Goal: Book appointment/travel/reservation

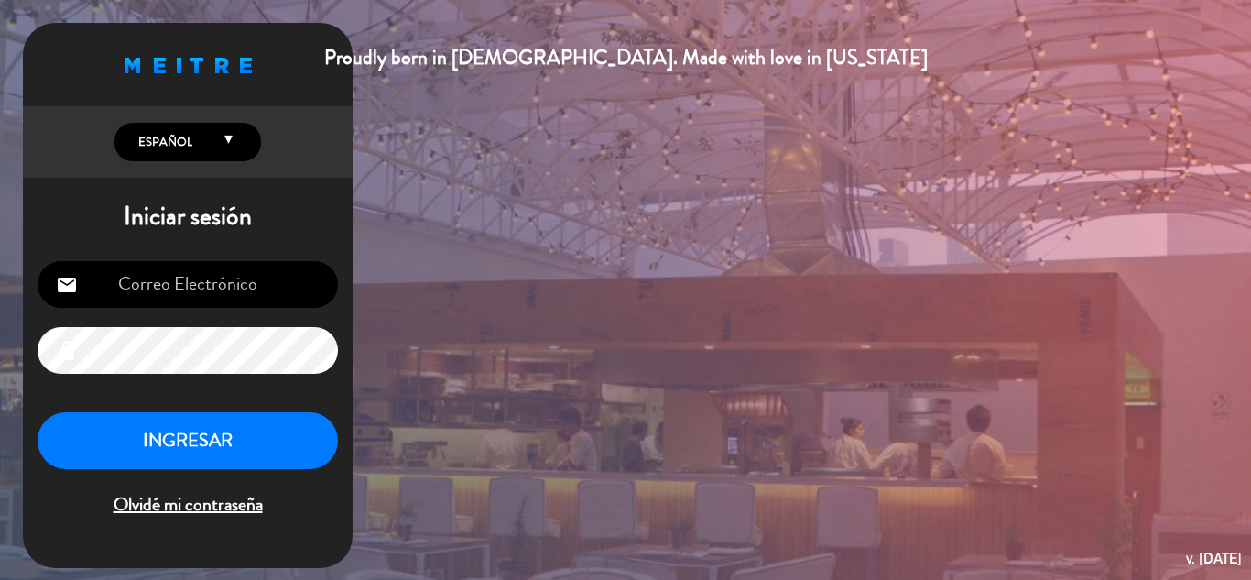
type input "[EMAIL_ADDRESS][DOMAIN_NAME]"
click at [248, 444] on button "INGRESAR" at bounding box center [188, 441] width 300 height 58
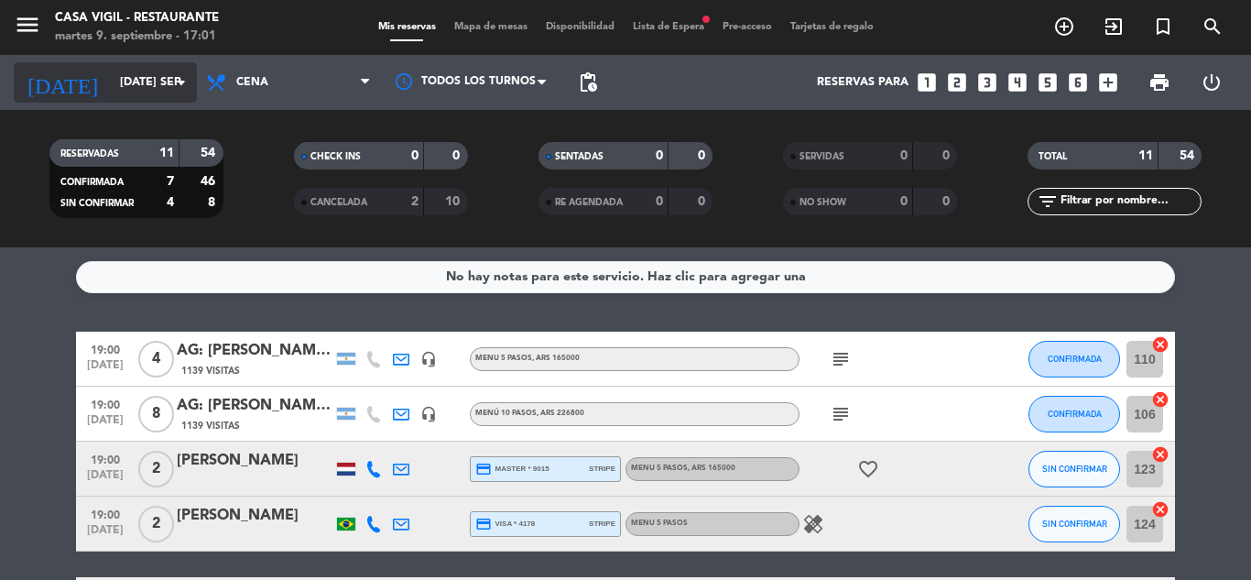
click at [188, 75] on icon "arrow_drop_down" at bounding box center [181, 82] width 22 height 22
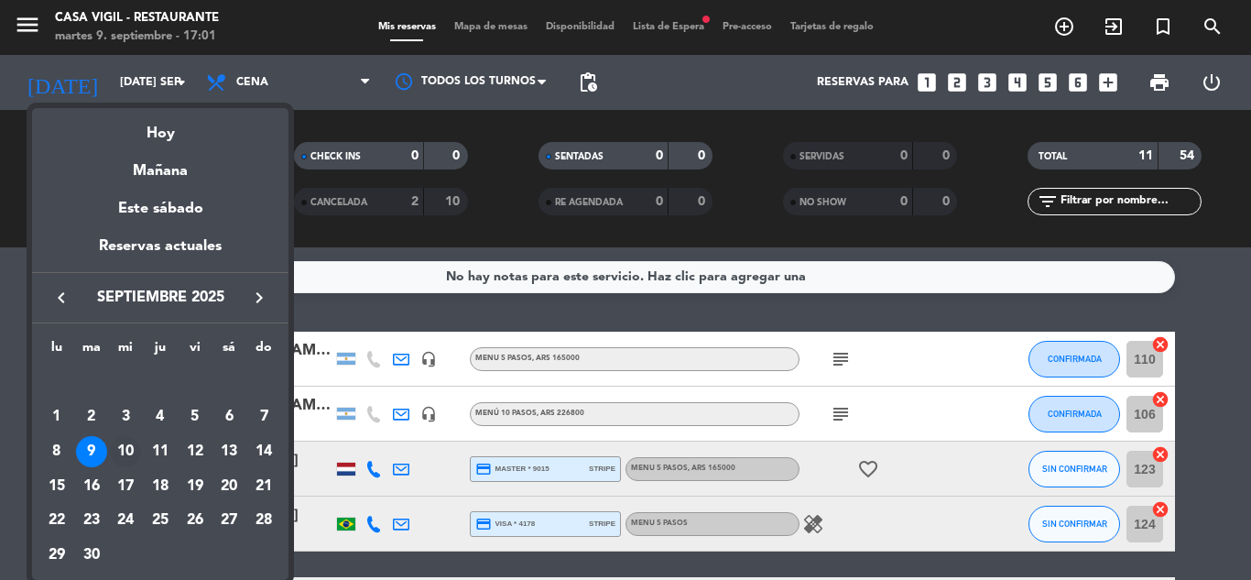
click at [133, 447] on div "10" at bounding box center [125, 451] width 31 height 31
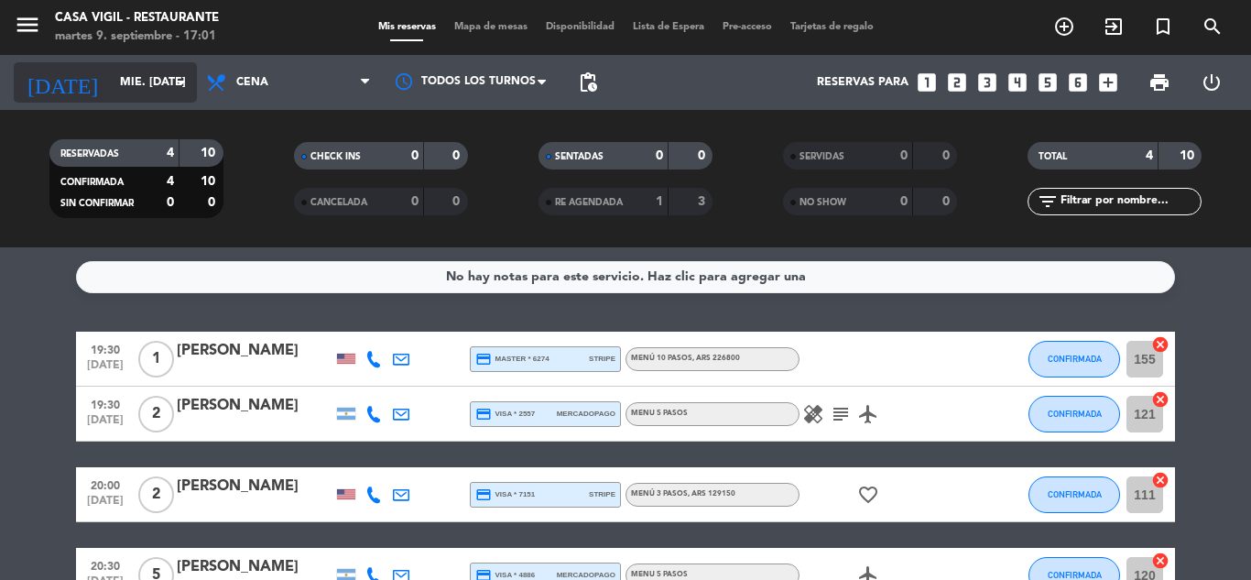
click at [176, 74] on icon "arrow_drop_down" at bounding box center [181, 82] width 22 height 22
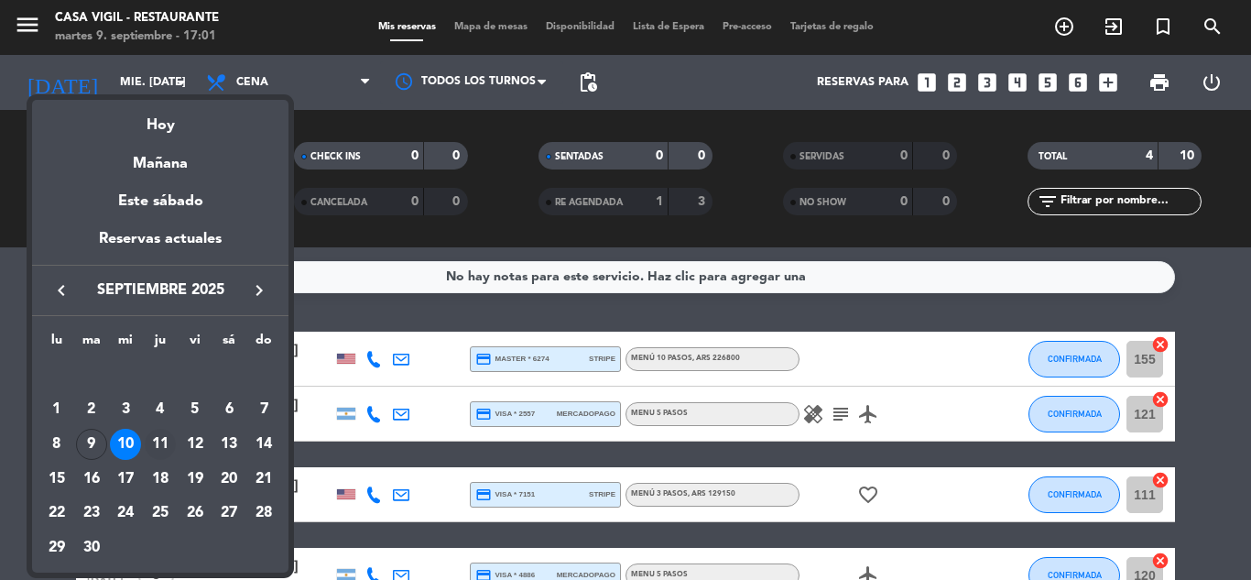
click at [168, 438] on div "11" at bounding box center [160, 444] width 31 height 31
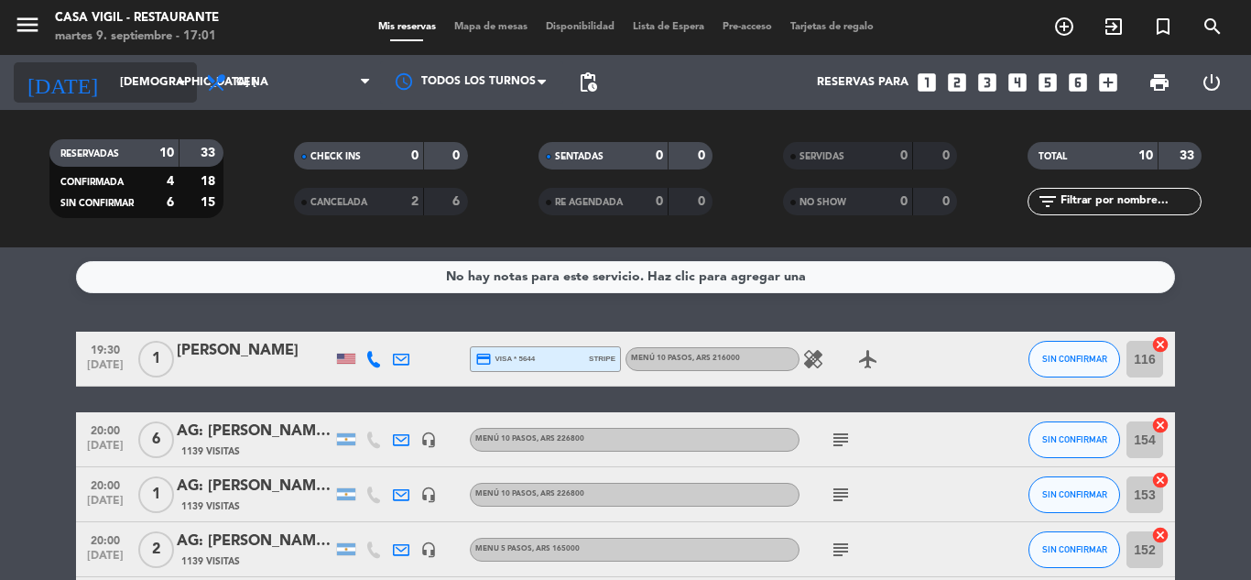
click at [175, 90] on icon "arrow_drop_down" at bounding box center [181, 82] width 22 height 22
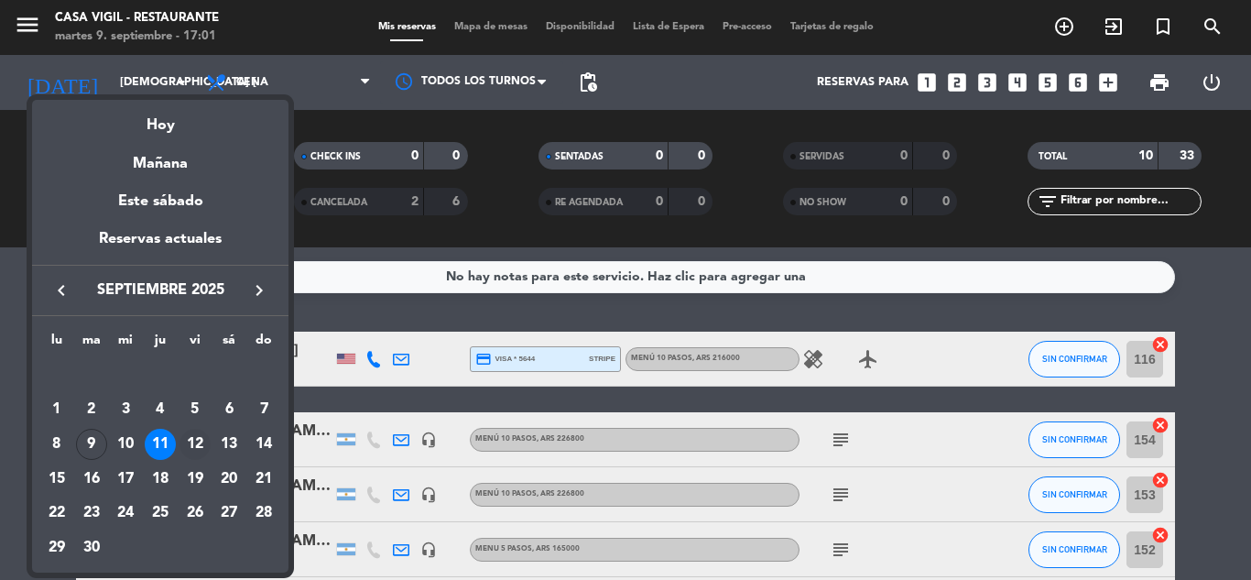
click at [209, 432] on td "12" at bounding box center [195, 444] width 35 height 35
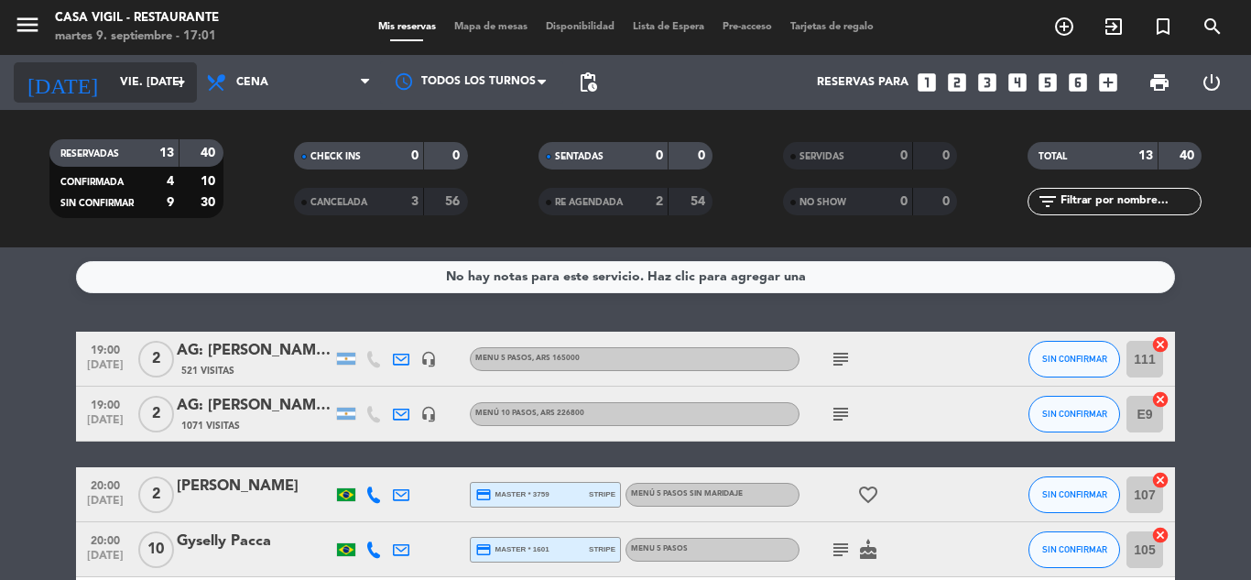
click at [179, 88] on icon "arrow_drop_down" at bounding box center [181, 82] width 22 height 22
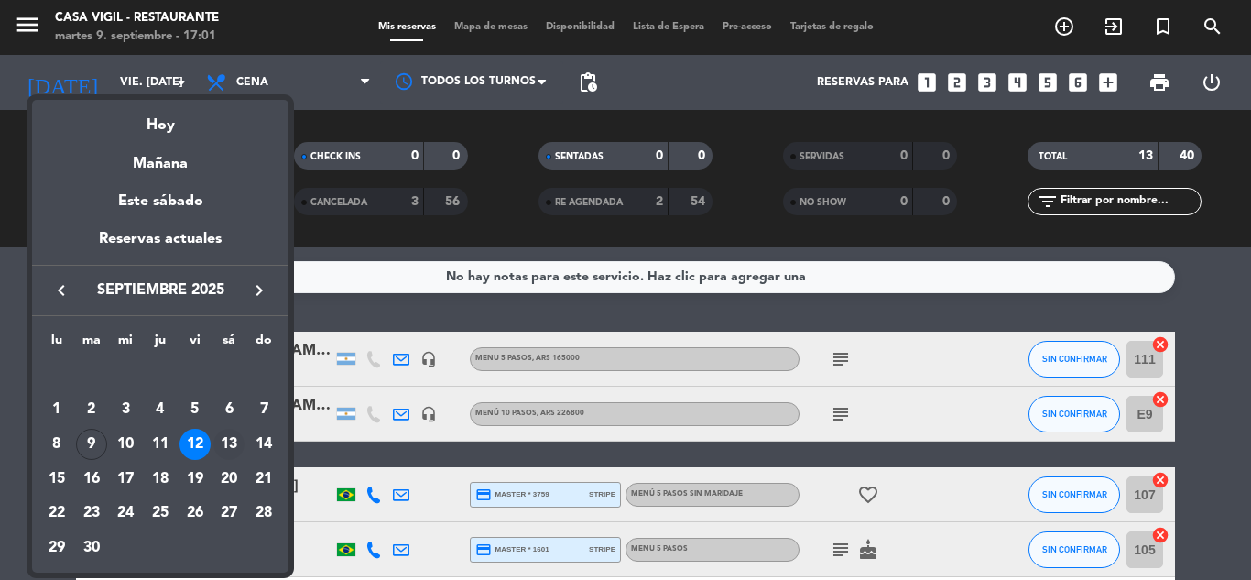
click at [233, 441] on div "13" at bounding box center [228, 444] width 31 height 31
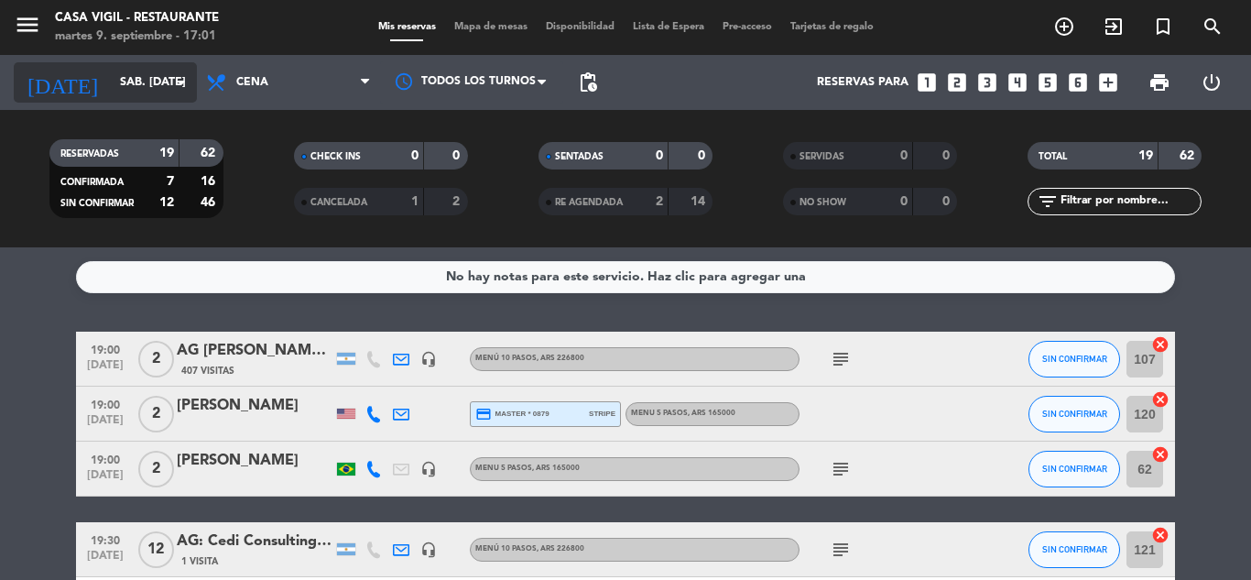
click at [181, 83] on icon "arrow_drop_down" at bounding box center [181, 82] width 22 height 22
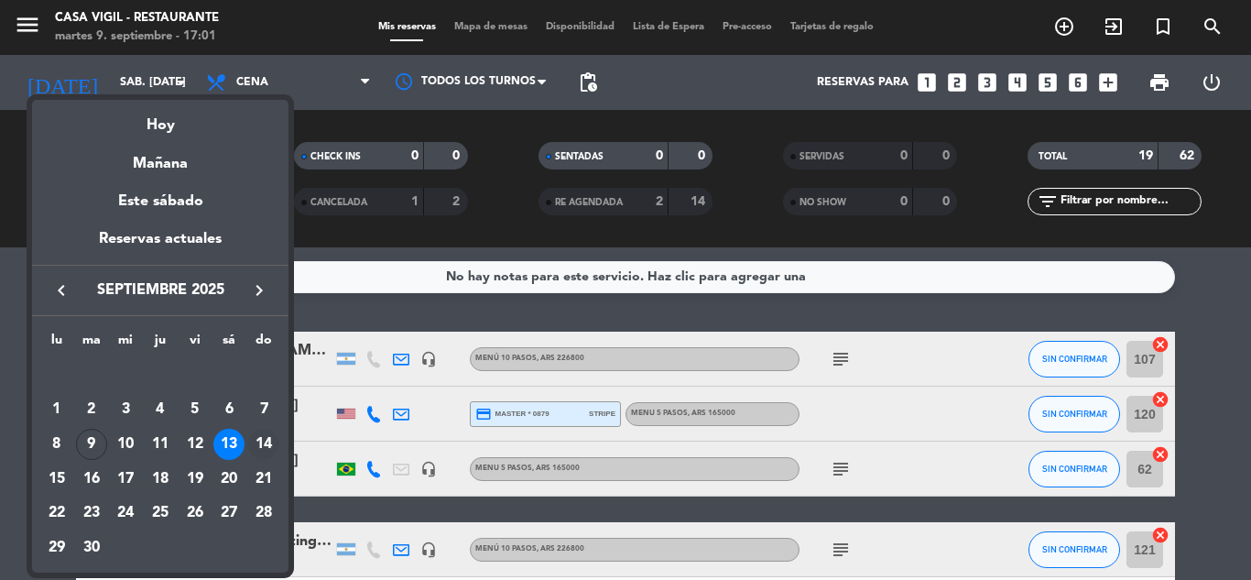
click at [266, 440] on div "14" at bounding box center [263, 444] width 31 height 31
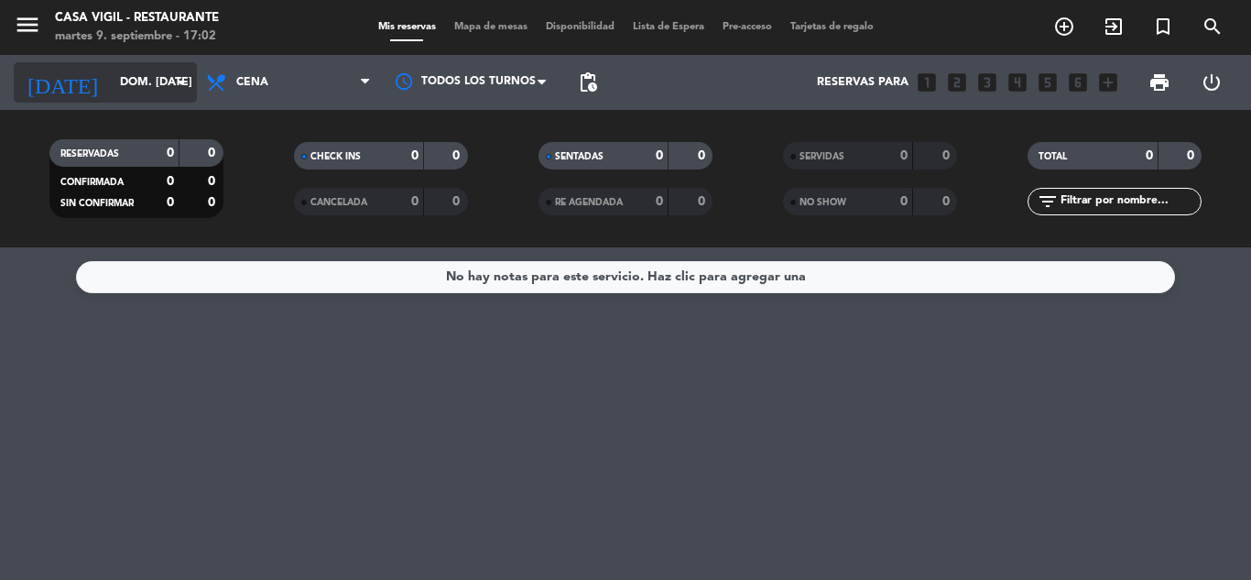
click at [180, 82] on icon "arrow_drop_down" at bounding box center [181, 82] width 22 height 22
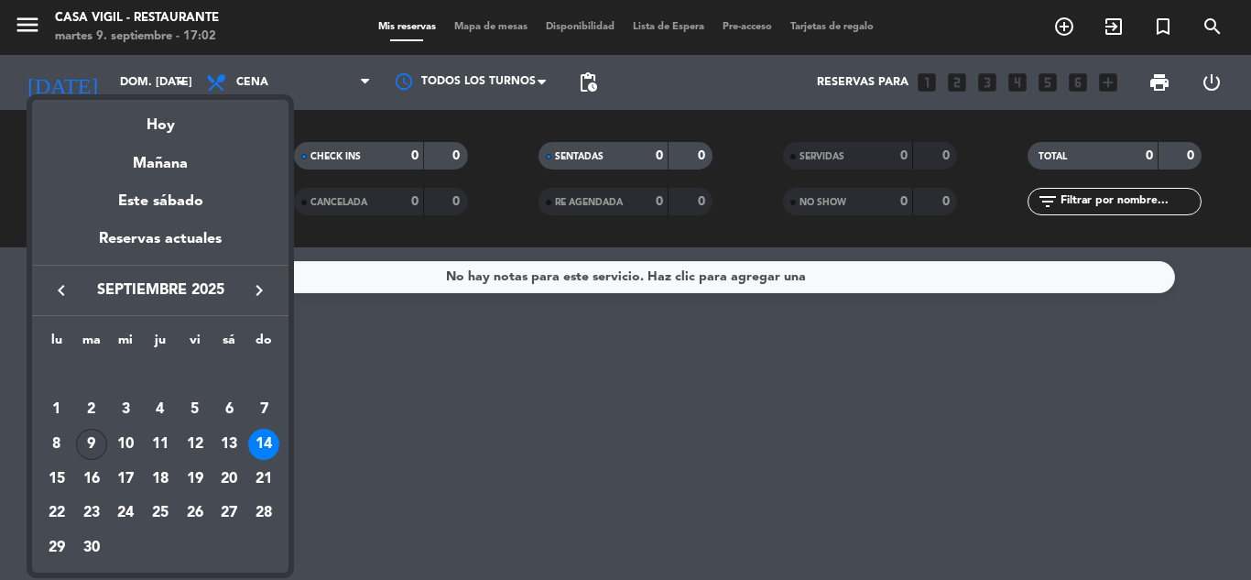
click at [92, 445] on div "9" at bounding box center [91, 444] width 31 height 31
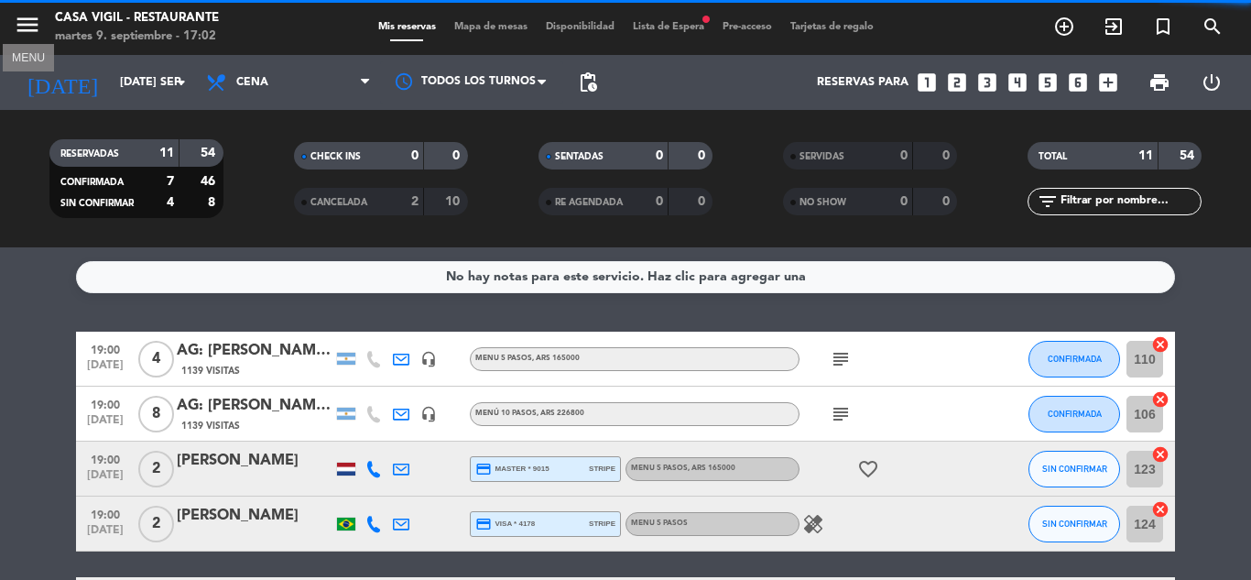
click at [35, 22] on icon "menu" at bounding box center [27, 24] width 27 height 27
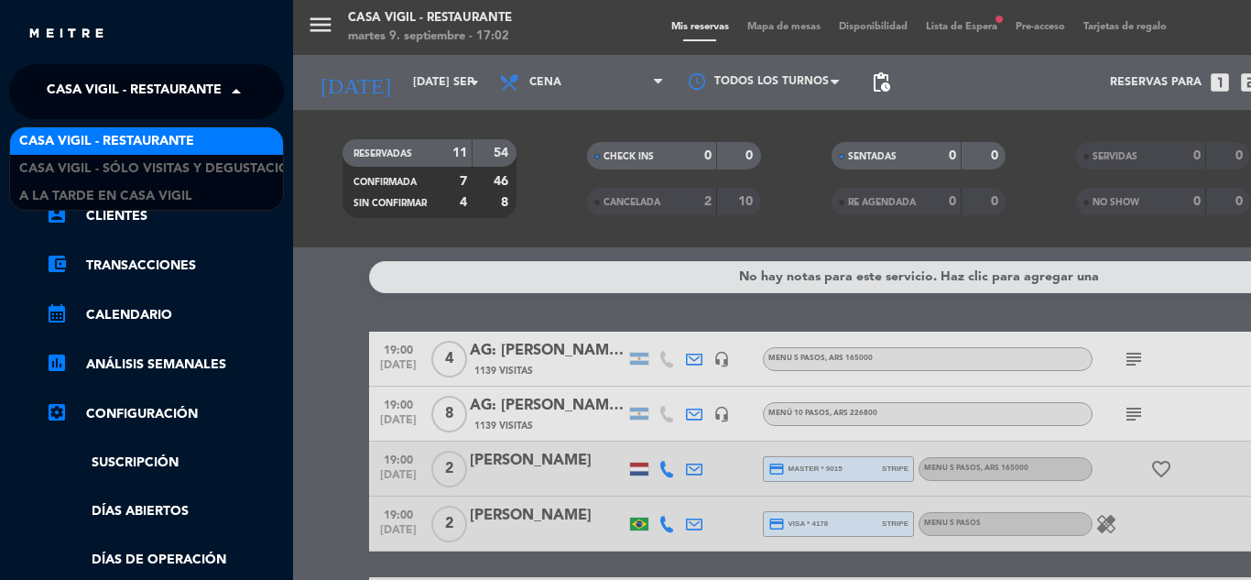
click at [238, 90] on span at bounding box center [240, 91] width 31 height 38
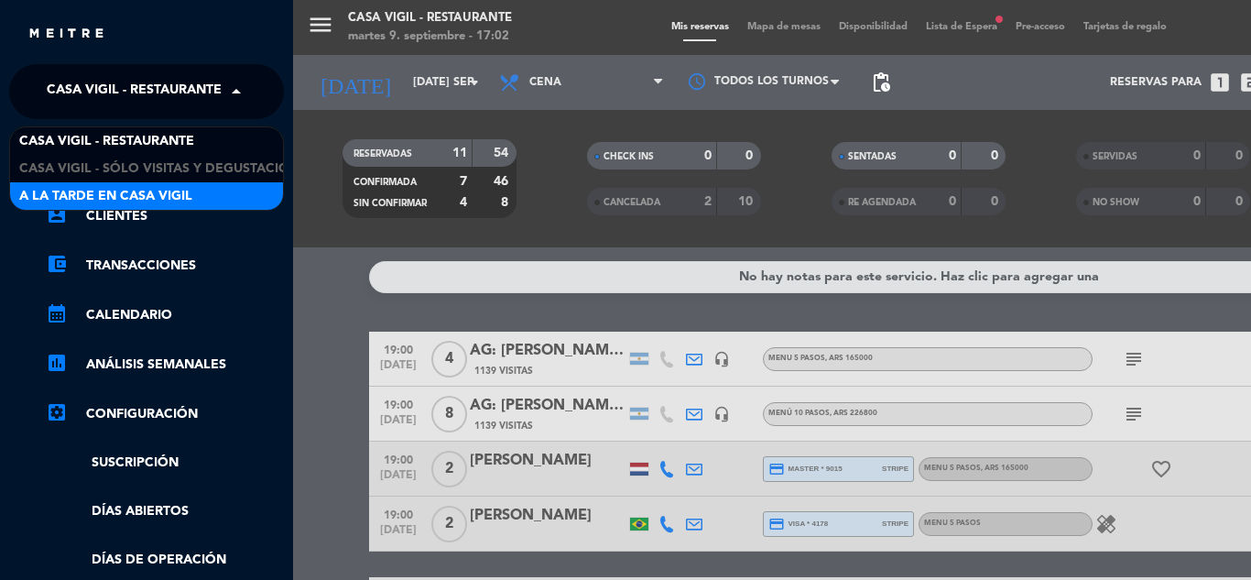
click at [183, 197] on span "A la tarde en Casa Vigil" at bounding box center [105, 196] width 173 height 21
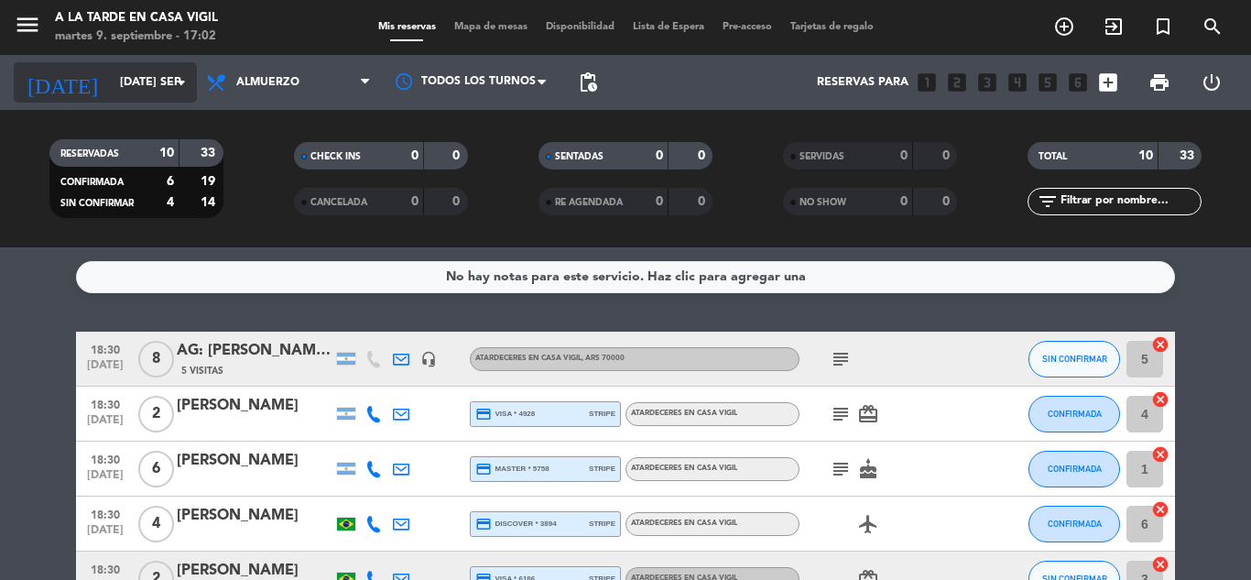
click at [179, 78] on icon "arrow_drop_down" at bounding box center [181, 82] width 22 height 22
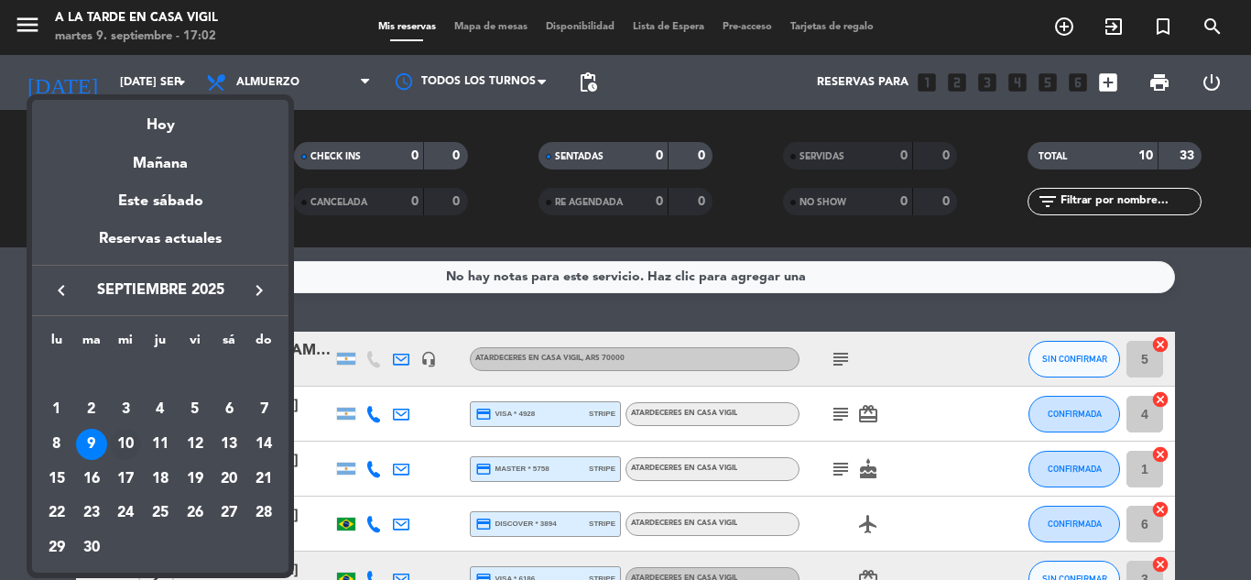
click at [130, 436] on div "10" at bounding box center [125, 444] width 31 height 31
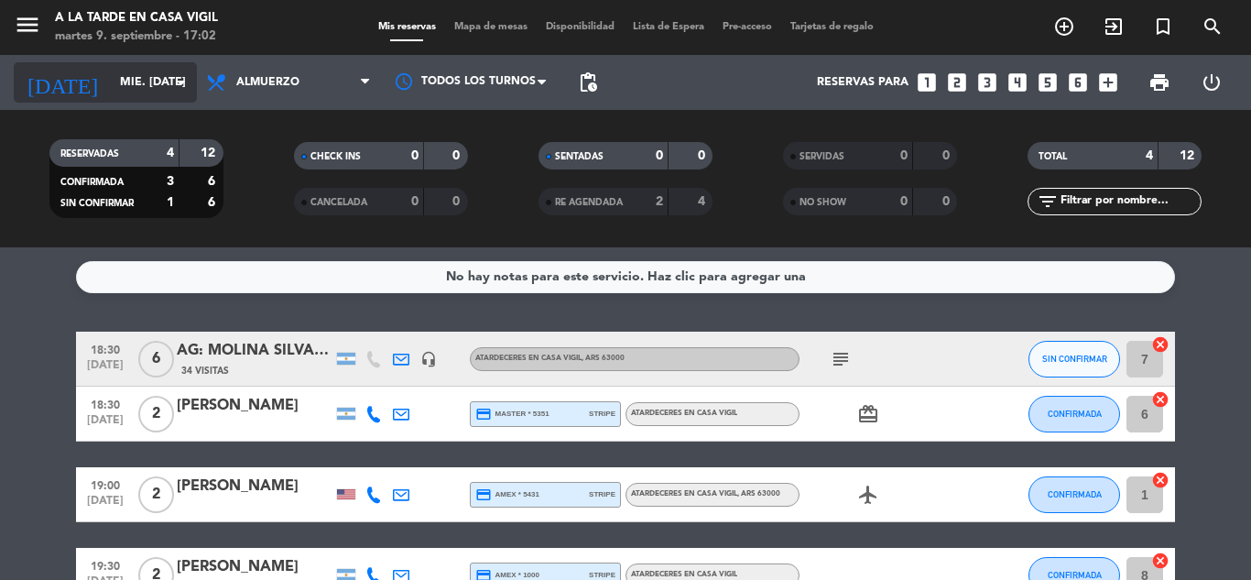
click at [172, 81] on icon "arrow_drop_down" at bounding box center [181, 82] width 22 height 22
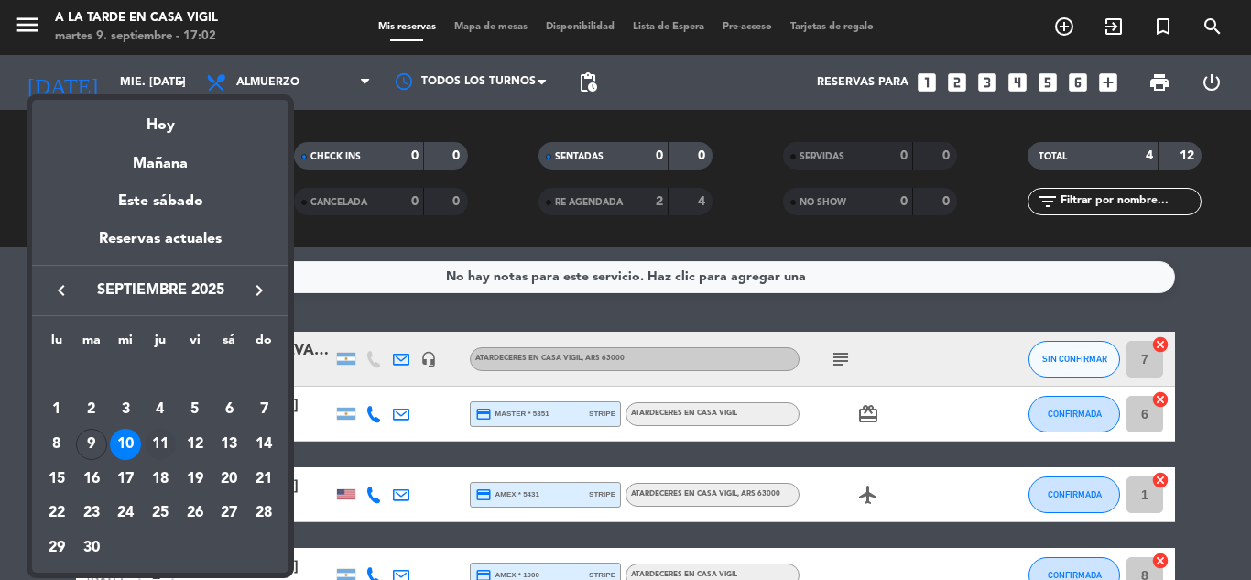
click at [168, 438] on div "11" at bounding box center [160, 444] width 31 height 31
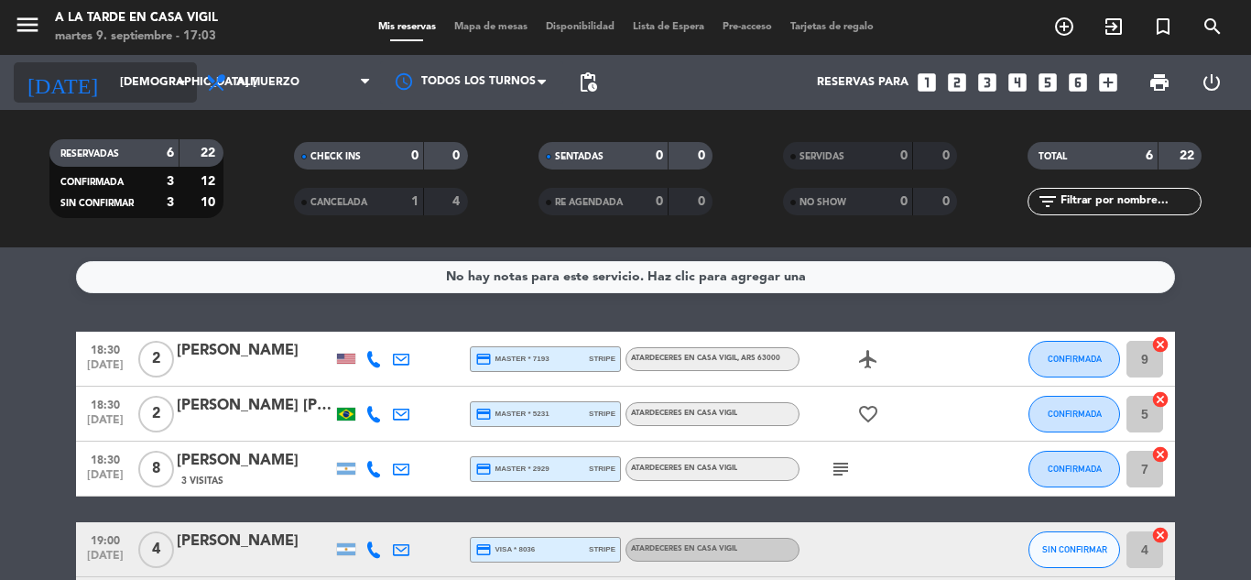
click at [183, 78] on icon "arrow_drop_down" at bounding box center [181, 82] width 22 height 22
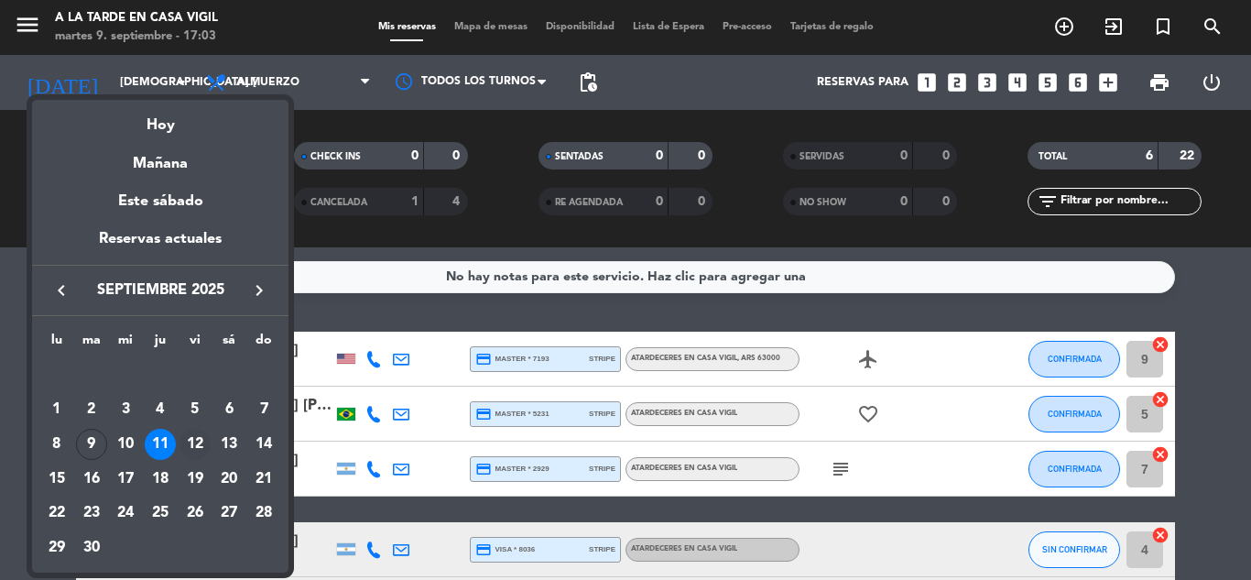
click at [190, 446] on div "12" at bounding box center [194, 444] width 31 height 31
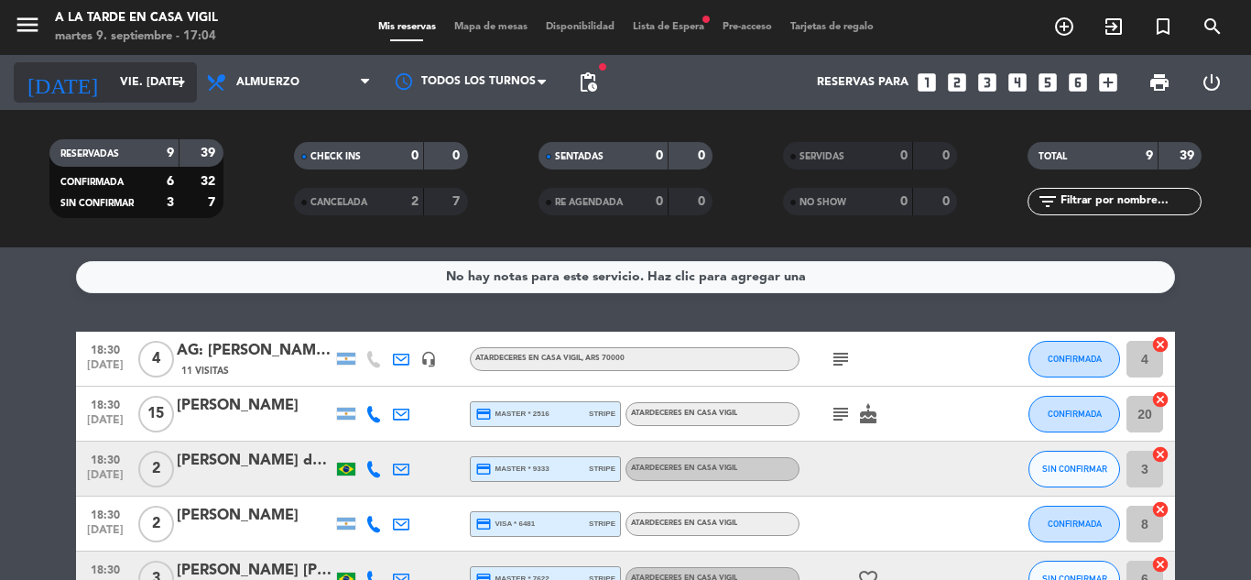
click at [168, 82] on input "vie. [DATE]" at bounding box center [188, 82] width 155 height 31
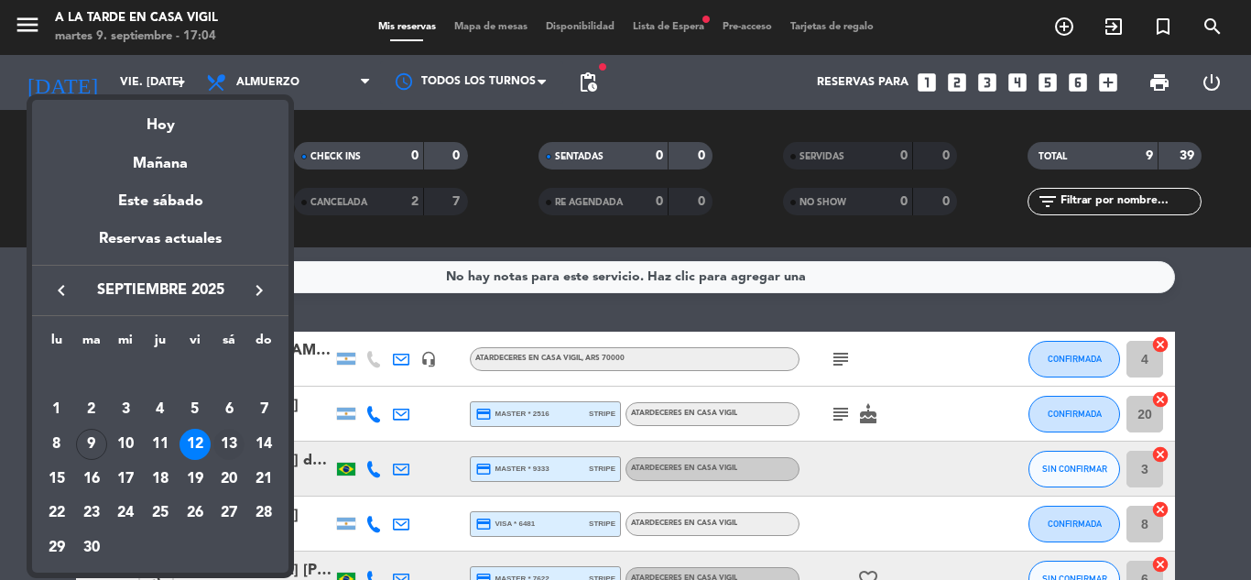
click at [227, 453] on div "13" at bounding box center [228, 444] width 31 height 31
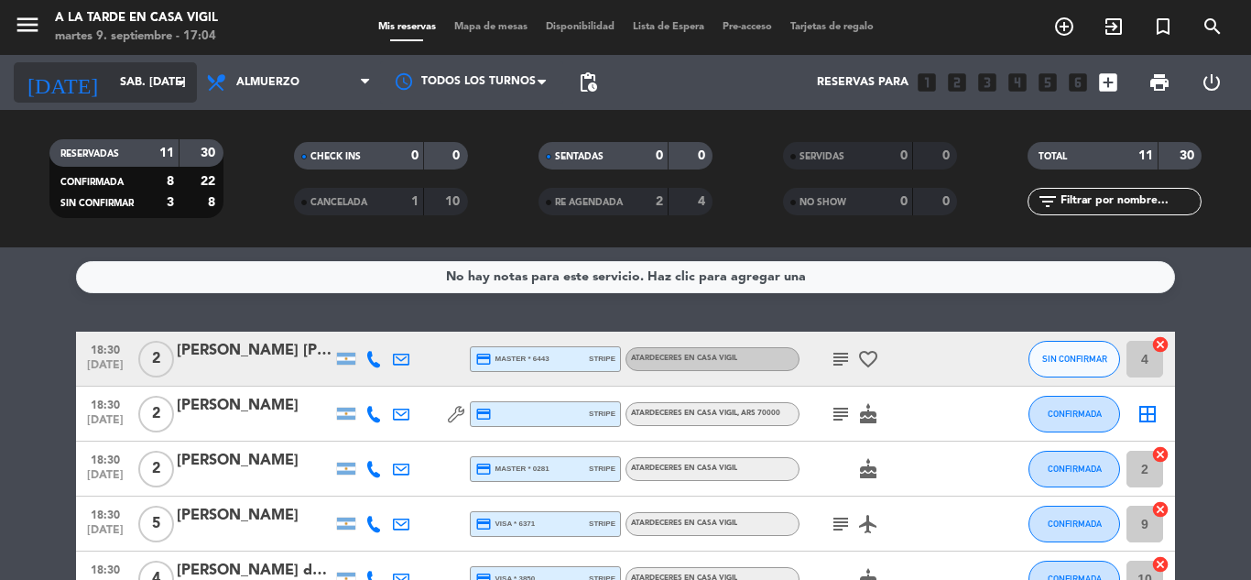
click at [186, 81] on icon "arrow_drop_down" at bounding box center [181, 82] width 22 height 22
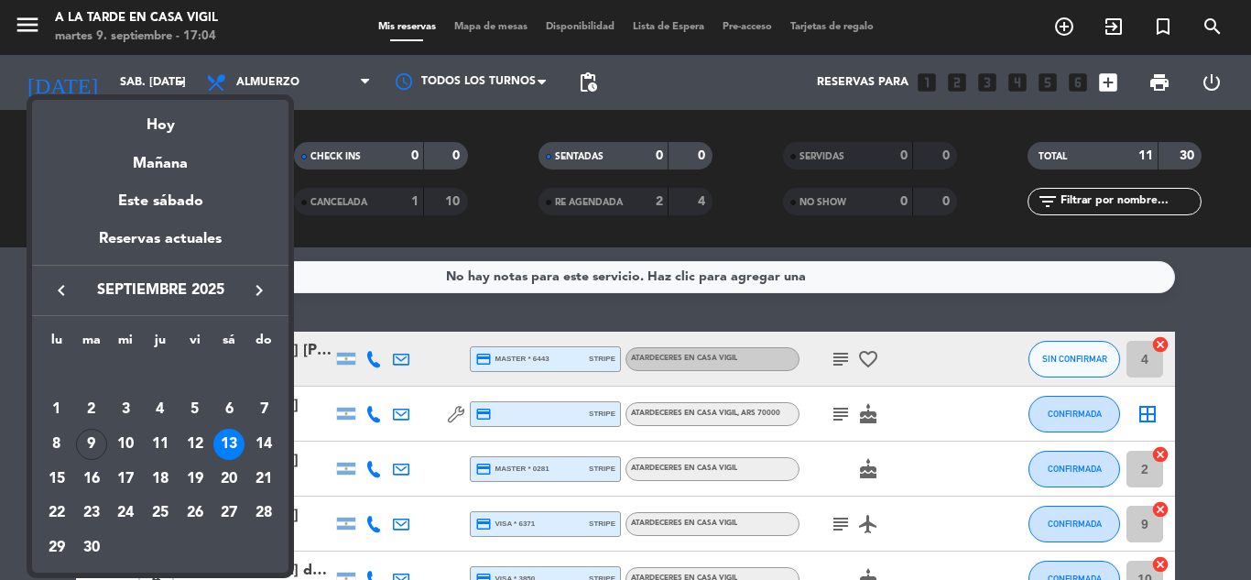
click at [12, 11] on div at bounding box center [625, 290] width 1251 height 580
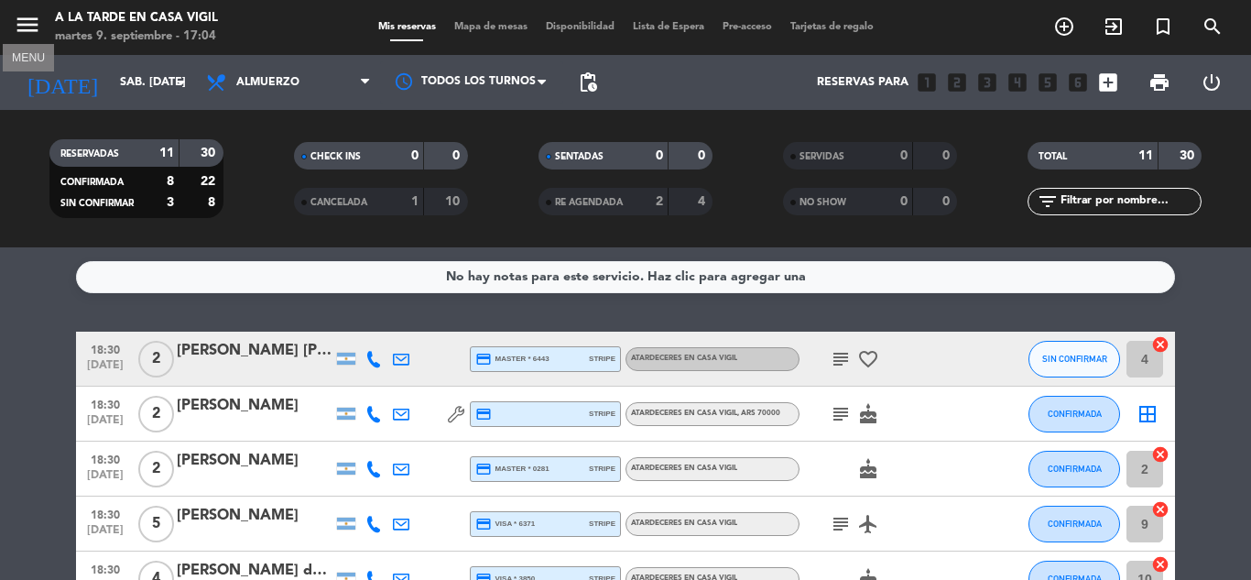
click at [19, 21] on icon "menu" at bounding box center [27, 24] width 27 height 27
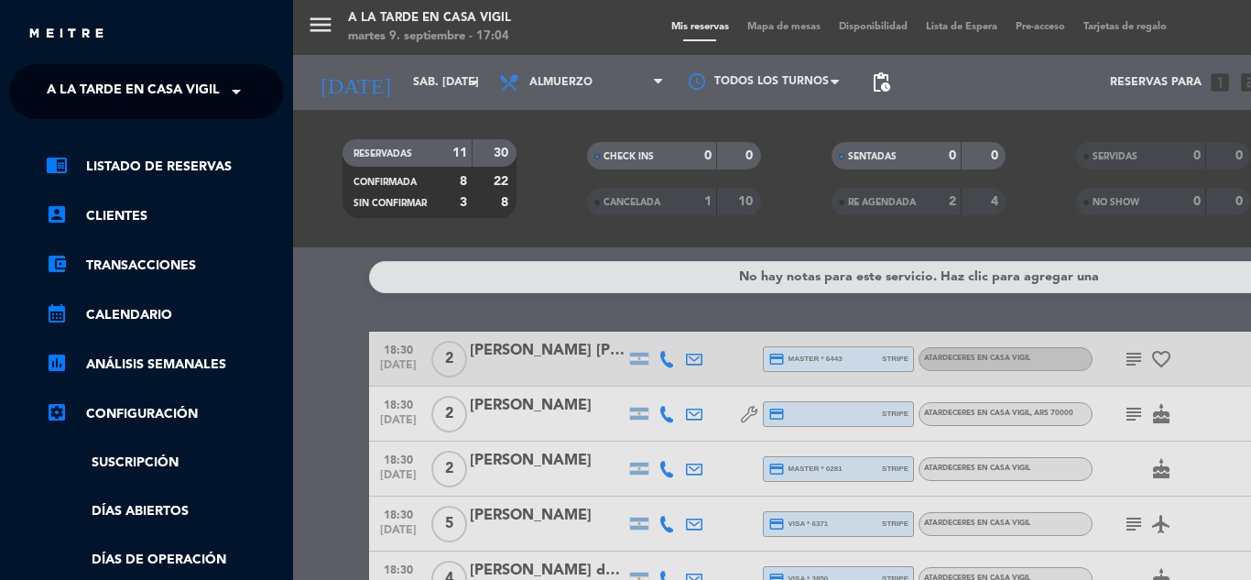
click at [232, 86] on span at bounding box center [240, 91] width 31 height 38
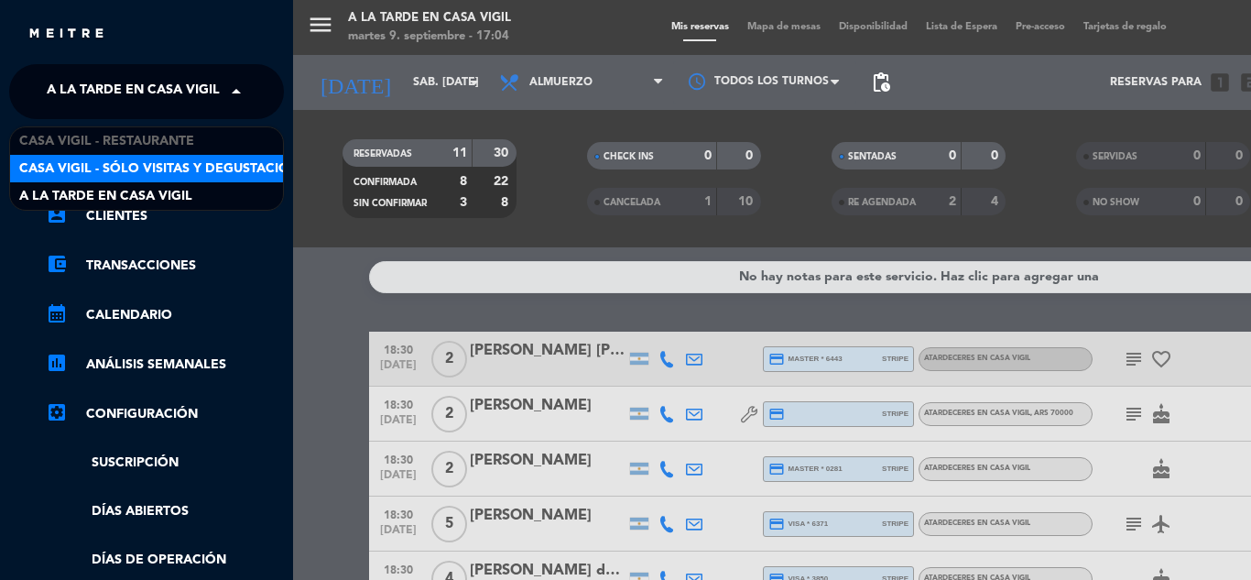
click at [188, 164] on span "Casa Vigil - SÓLO Visitas y Degustaciones" at bounding box center [167, 168] width 296 height 21
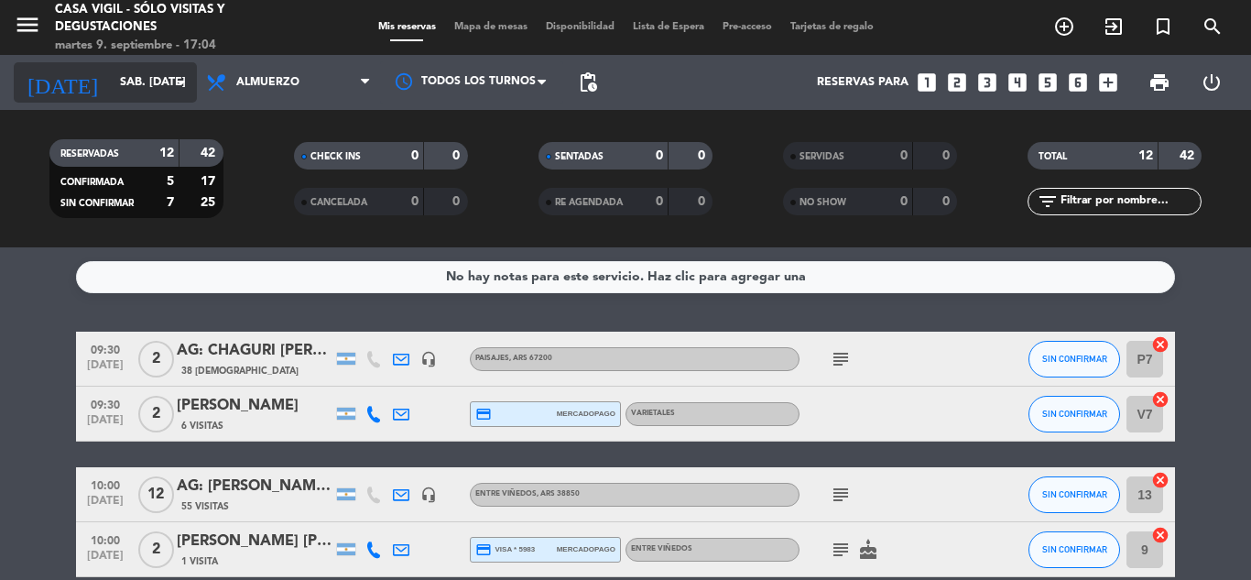
click at [181, 78] on icon "arrow_drop_down" at bounding box center [181, 82] width 22 height 22
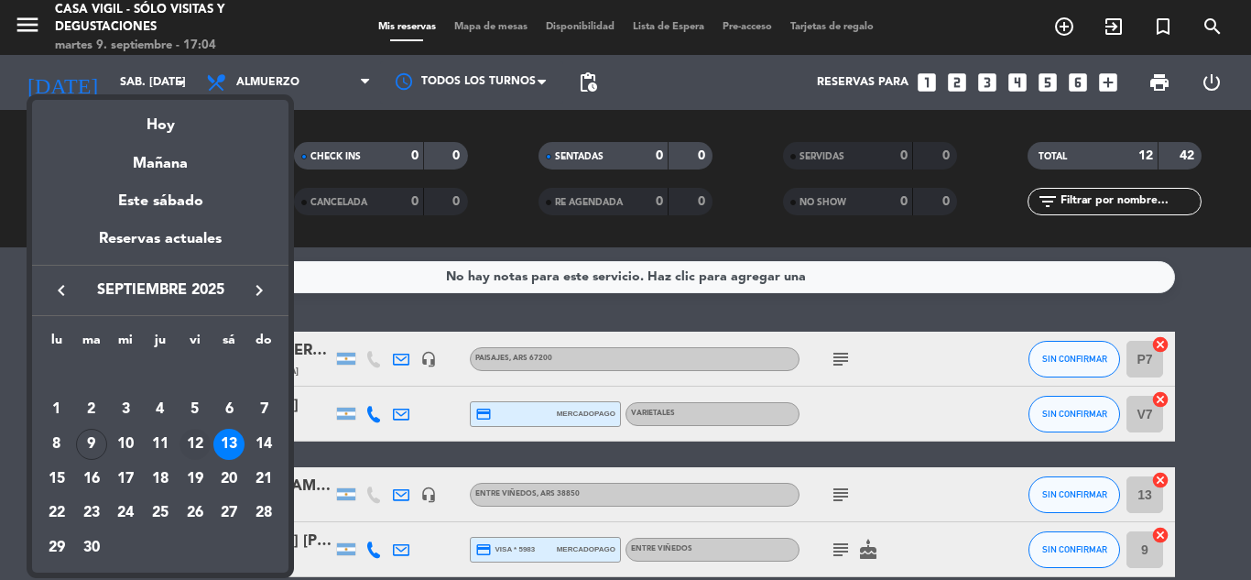
click at [200, 433] on div "12" at bounding box center [194, 444] width 31 height 31
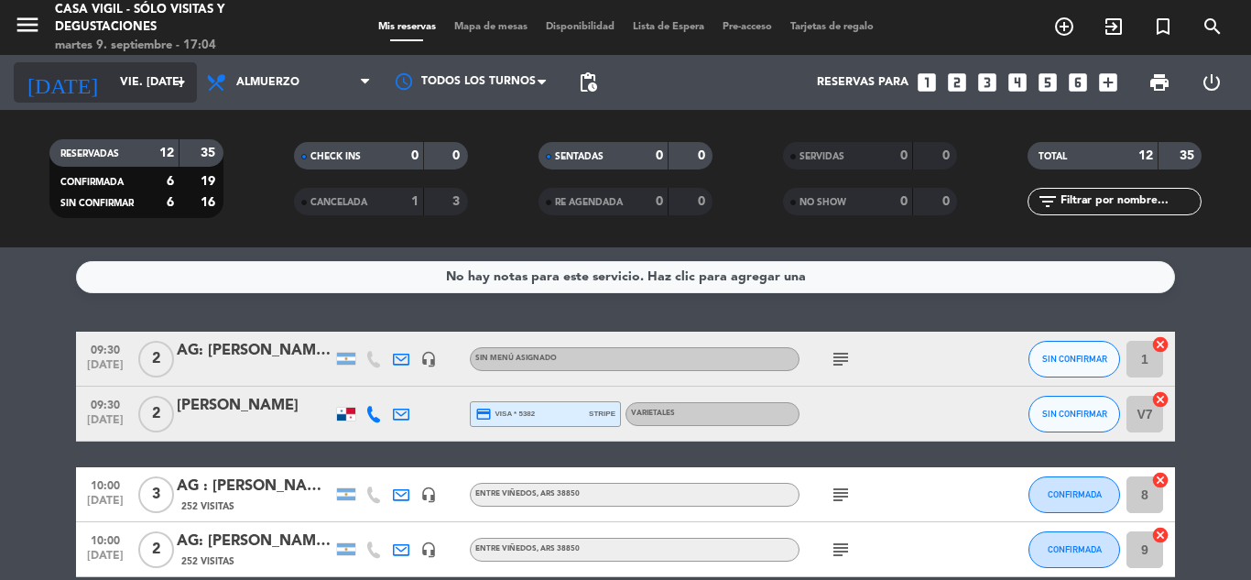
click at [159, 79] on input "vie. [DATE]" at bounding box center [188, 82] width 155 height 31
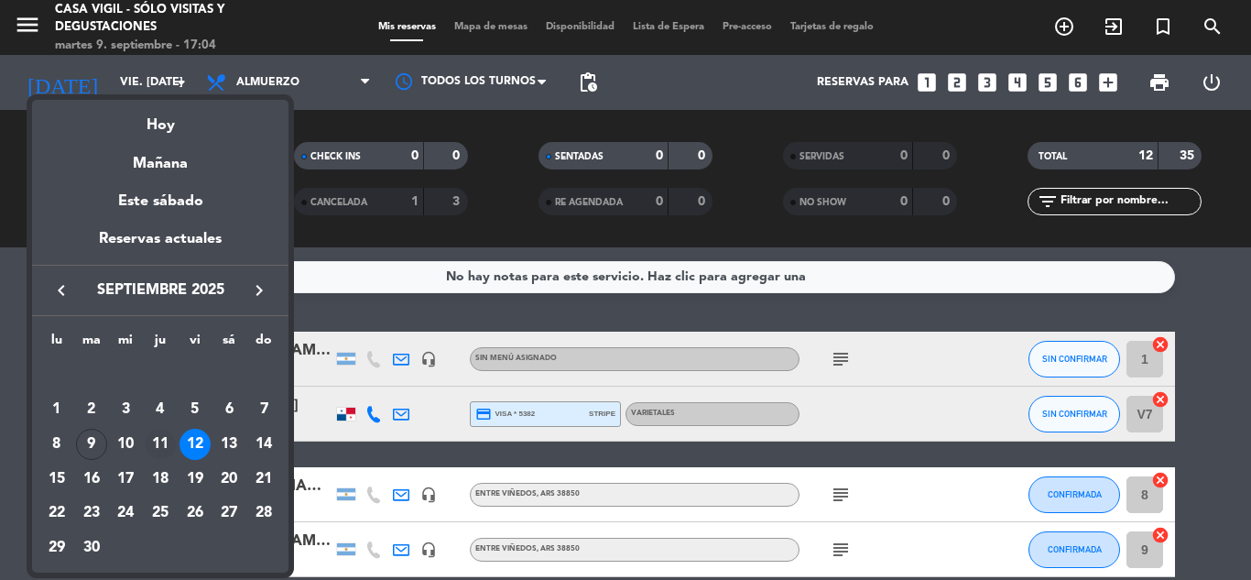
click at [156, 441] on div "11" at bounding box center [160, 444] width 31 height 31
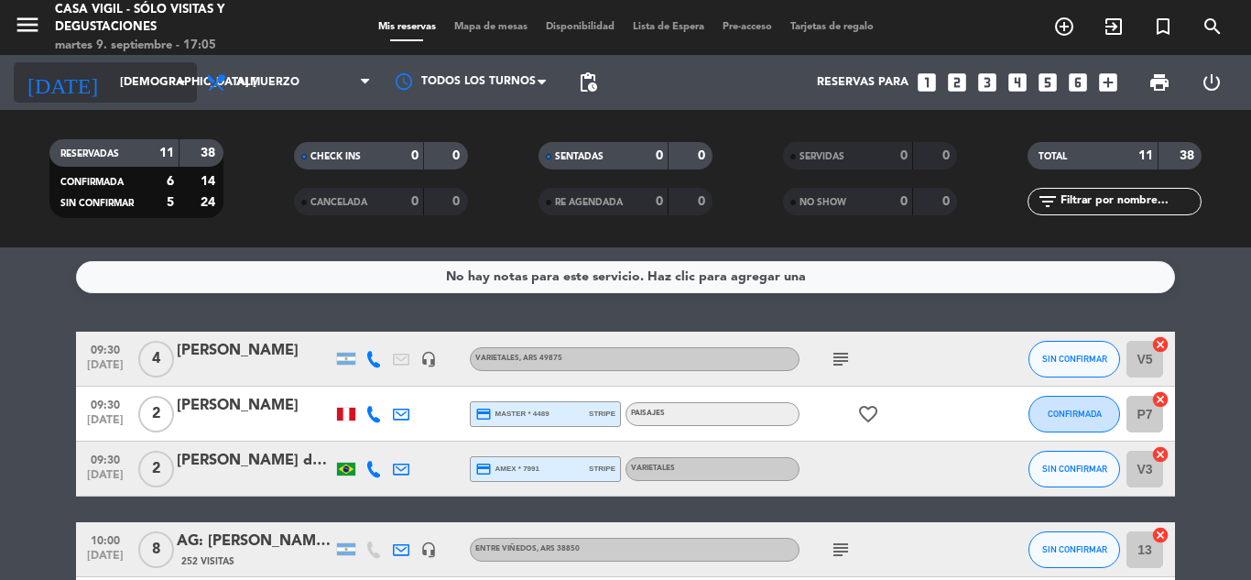
click at [189, 80] on icon "arrow_drop_down" at bounding box center [181, 82] width 22 height 22
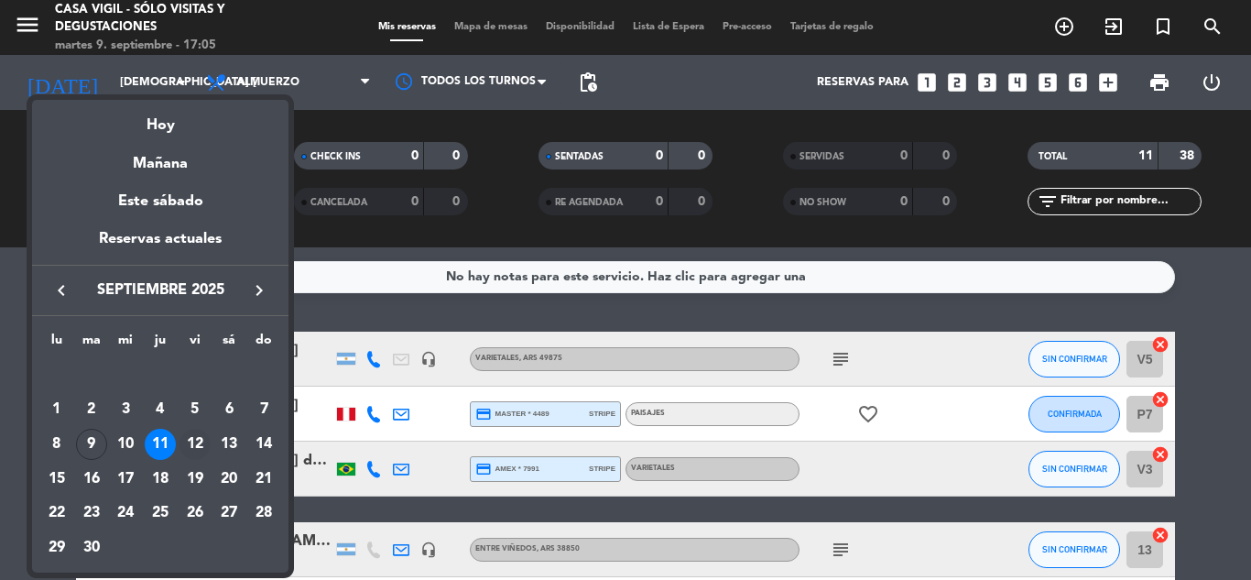
click at [201, 431] on div "12" at bounding box center [194, 444] width 31 height 31
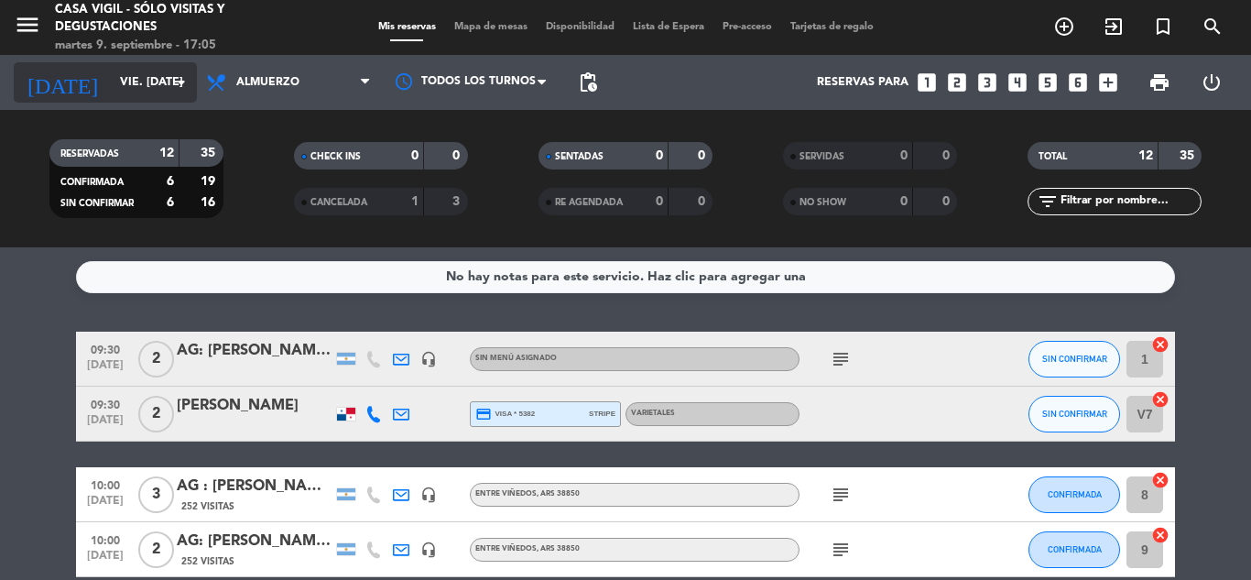
click at [184, 85] on icon "arrow_drop_down" at bounding box center [181, 82] width 22 height 22
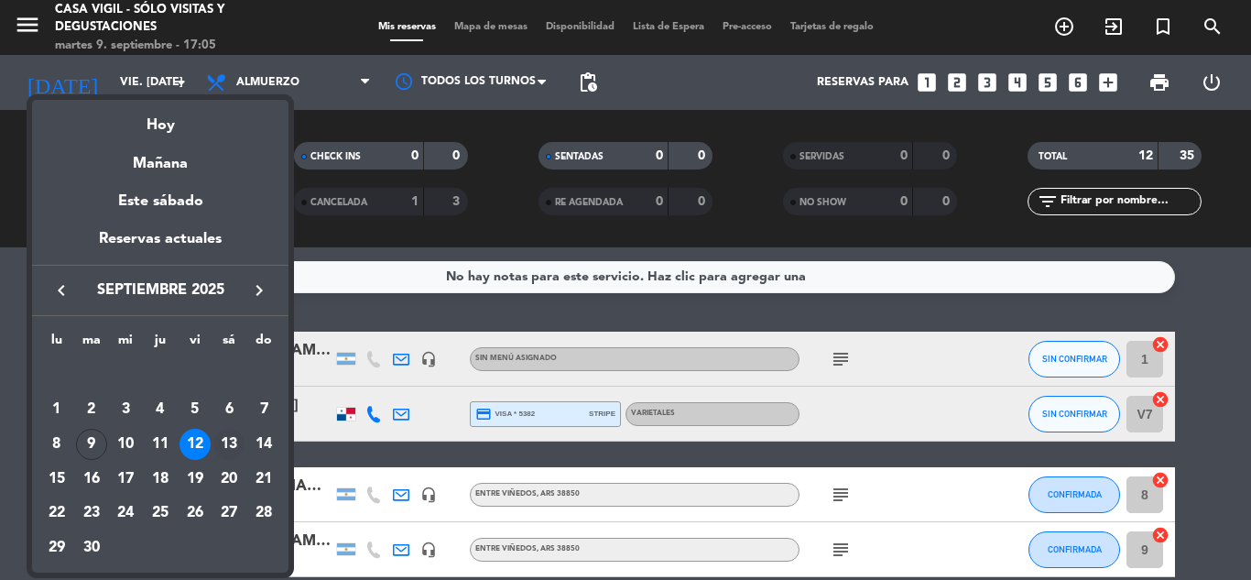
click at [235, 439] on div "13" at bounding box center [228, 444] width 31 height 31
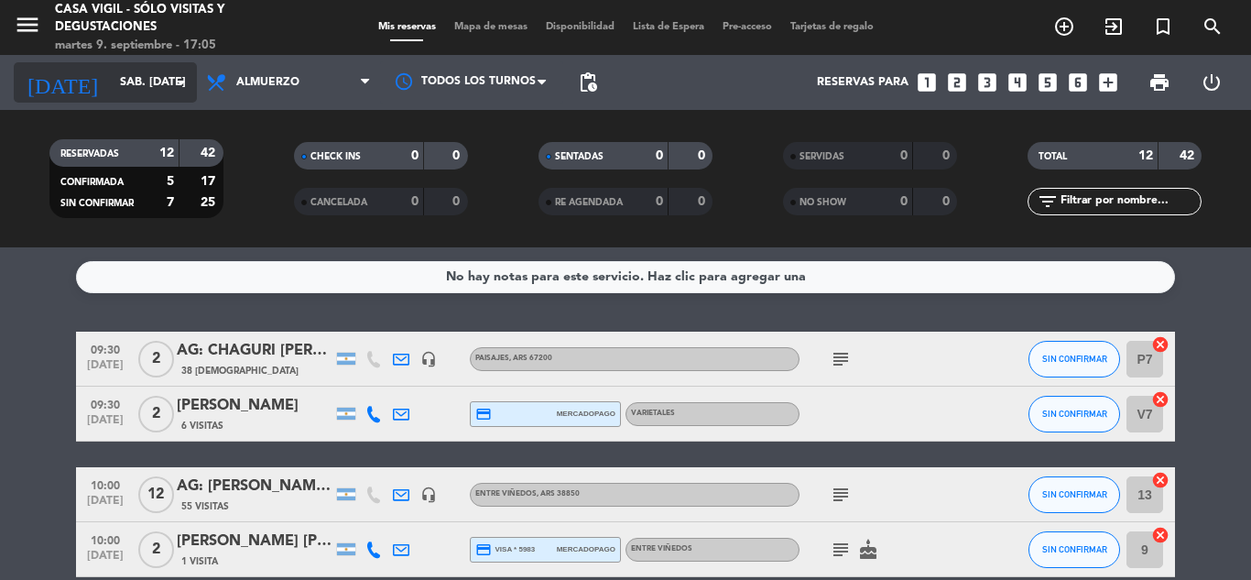
click at [159, 77] on input "sáb. [DATE]" at bounding box center [188, 82] width 155 height 31
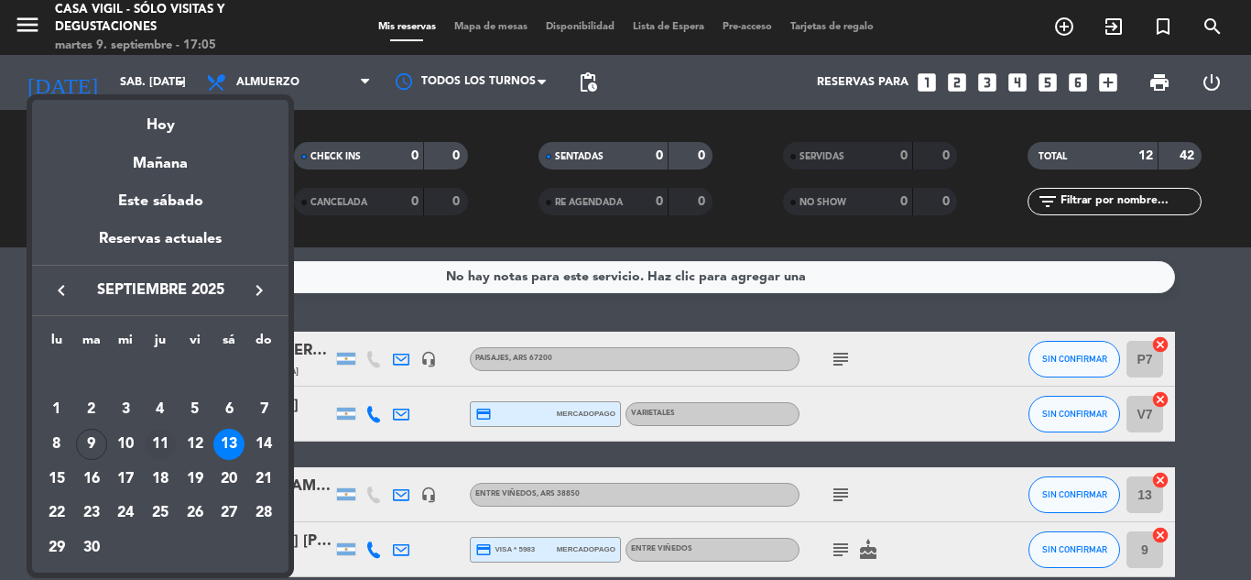
click at [168, 436] on div "11" at bounding box center [160, 444] width 31 height 31
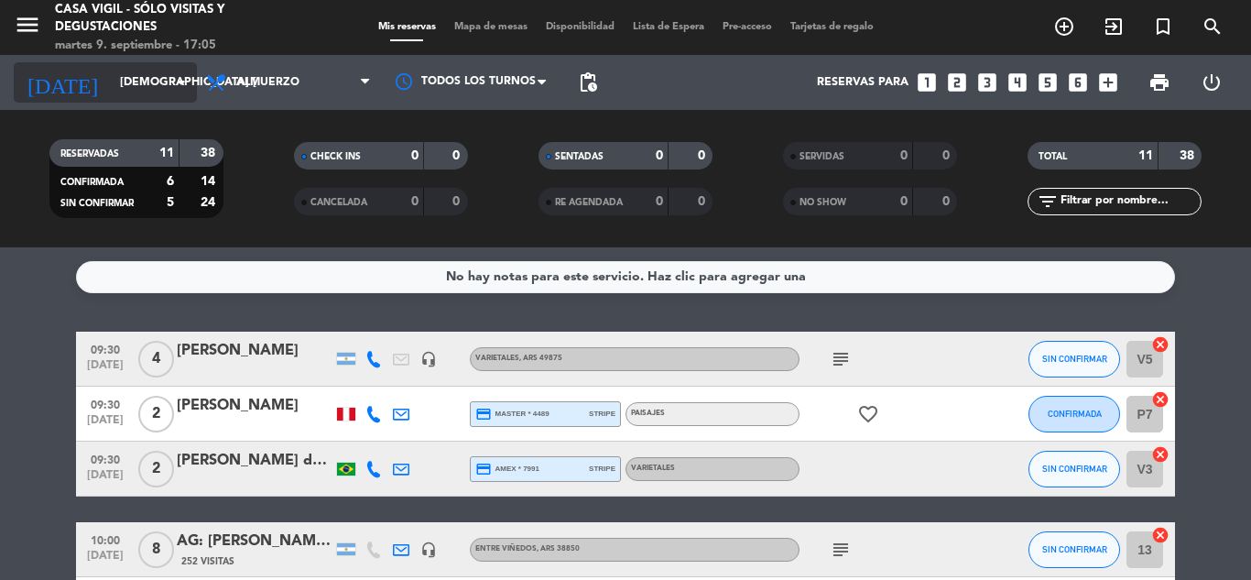
click at [158, 79] on input "[DEMOGRAPHIC_DATA] [DATE]" at bounding box center [188, 82] width 155 height 31
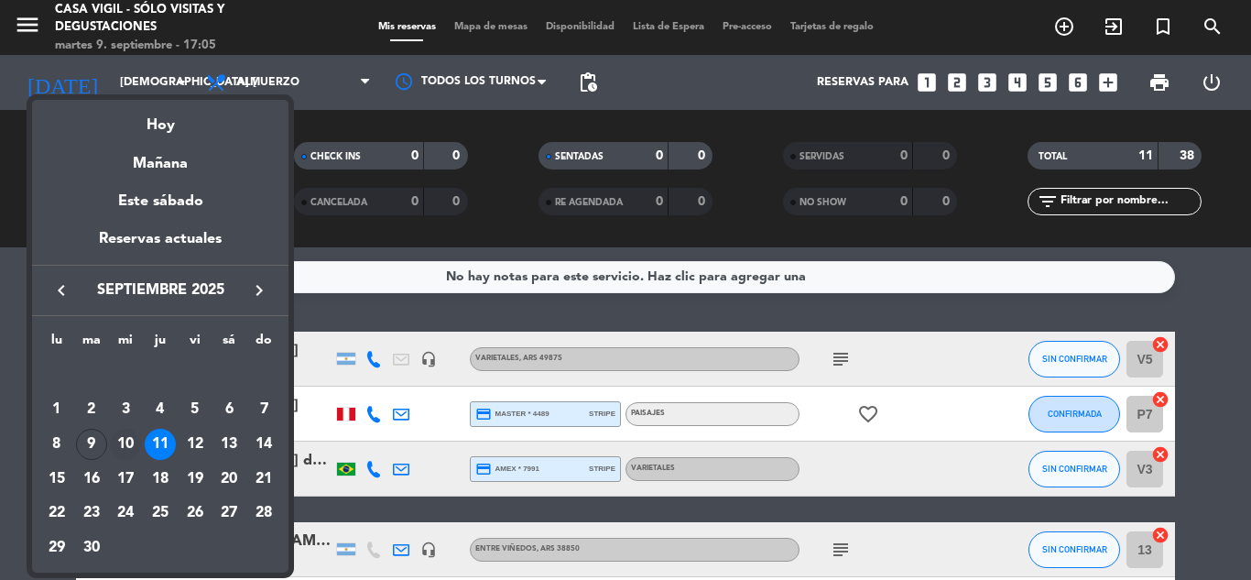
click at [125, 433] on div "10" at bounding box center [125, 444] width 31 height 31
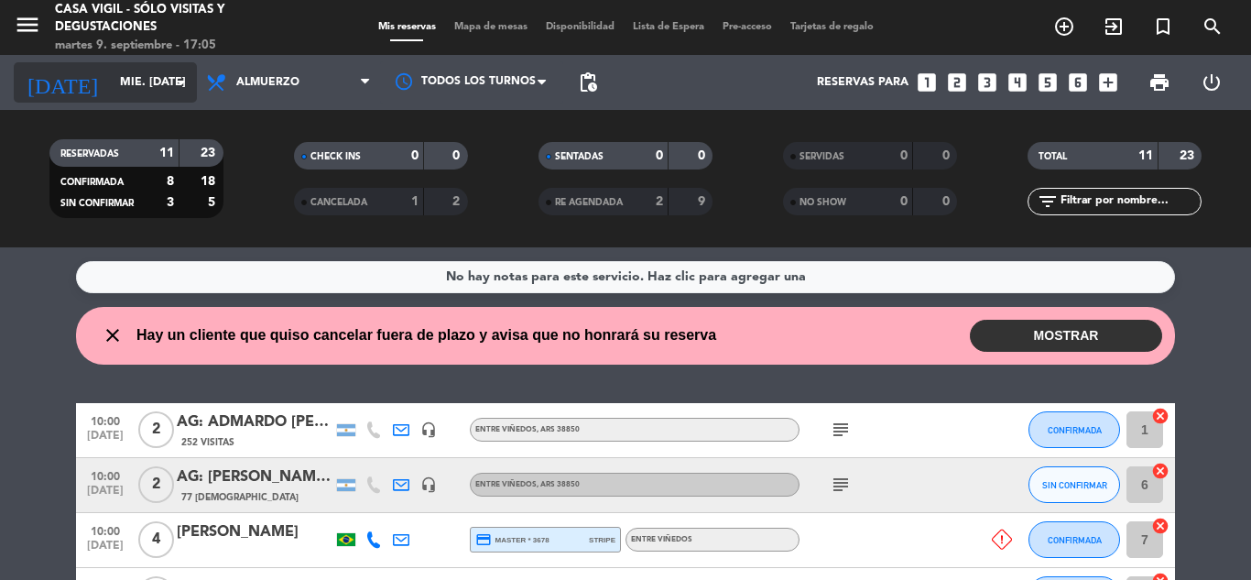
click at [182, 80] on icon "arrow_drop_down" at bounding box center [181, 82] width 22 height 22
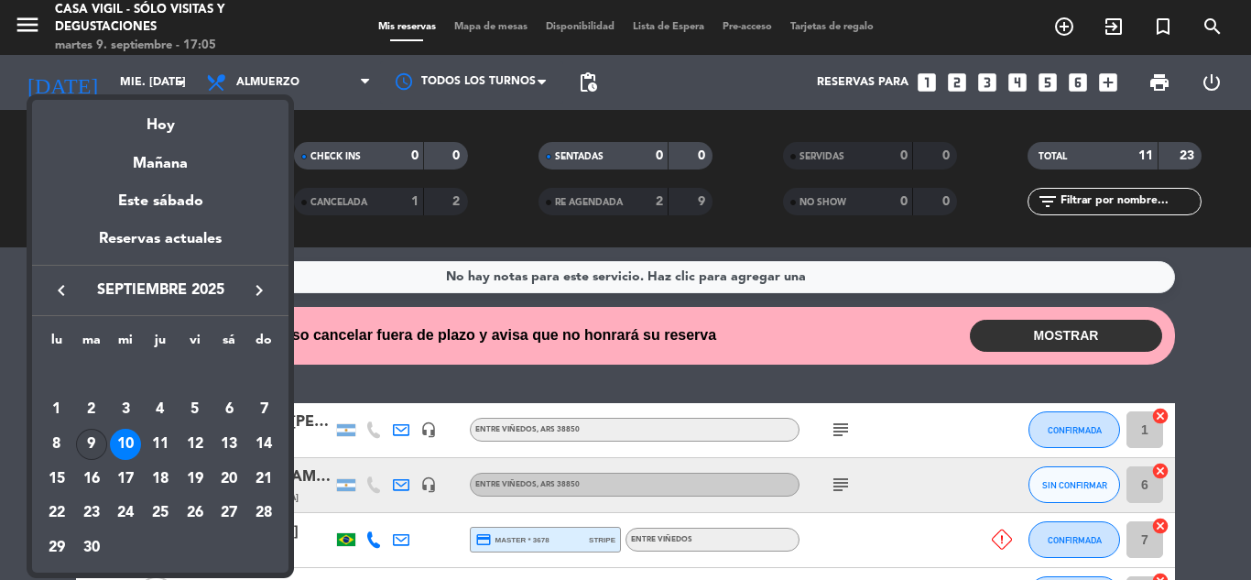
click at [92, 438] on div "9" at bounding box center [91, 444] width 31 height 31
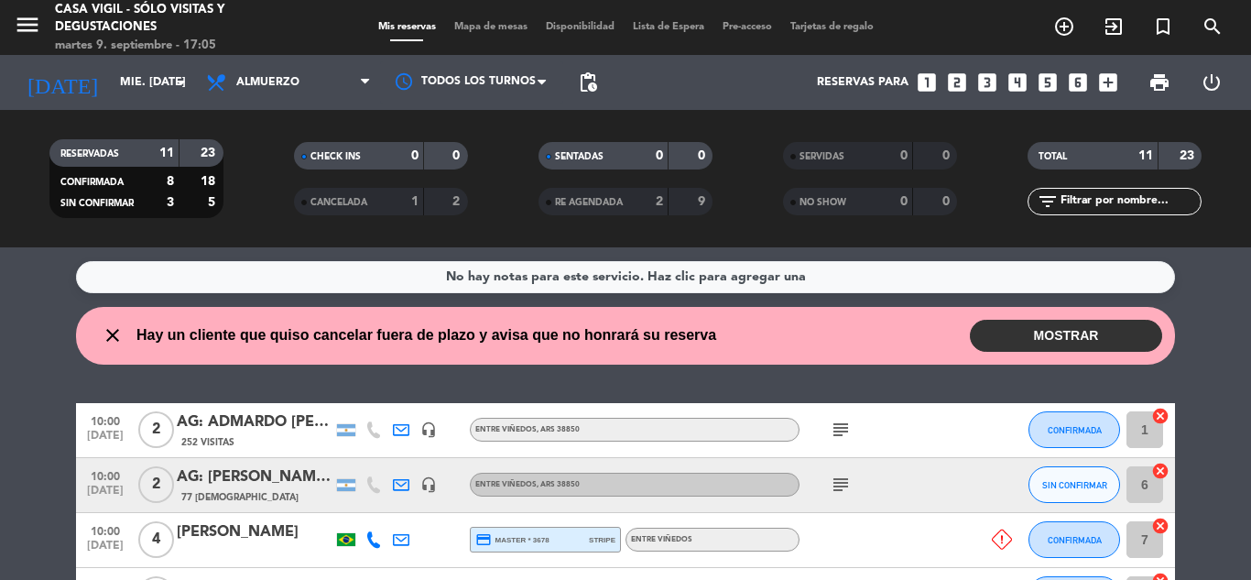
type input "[DATE] sep."
